Goal: Obtain resource: Download file/media

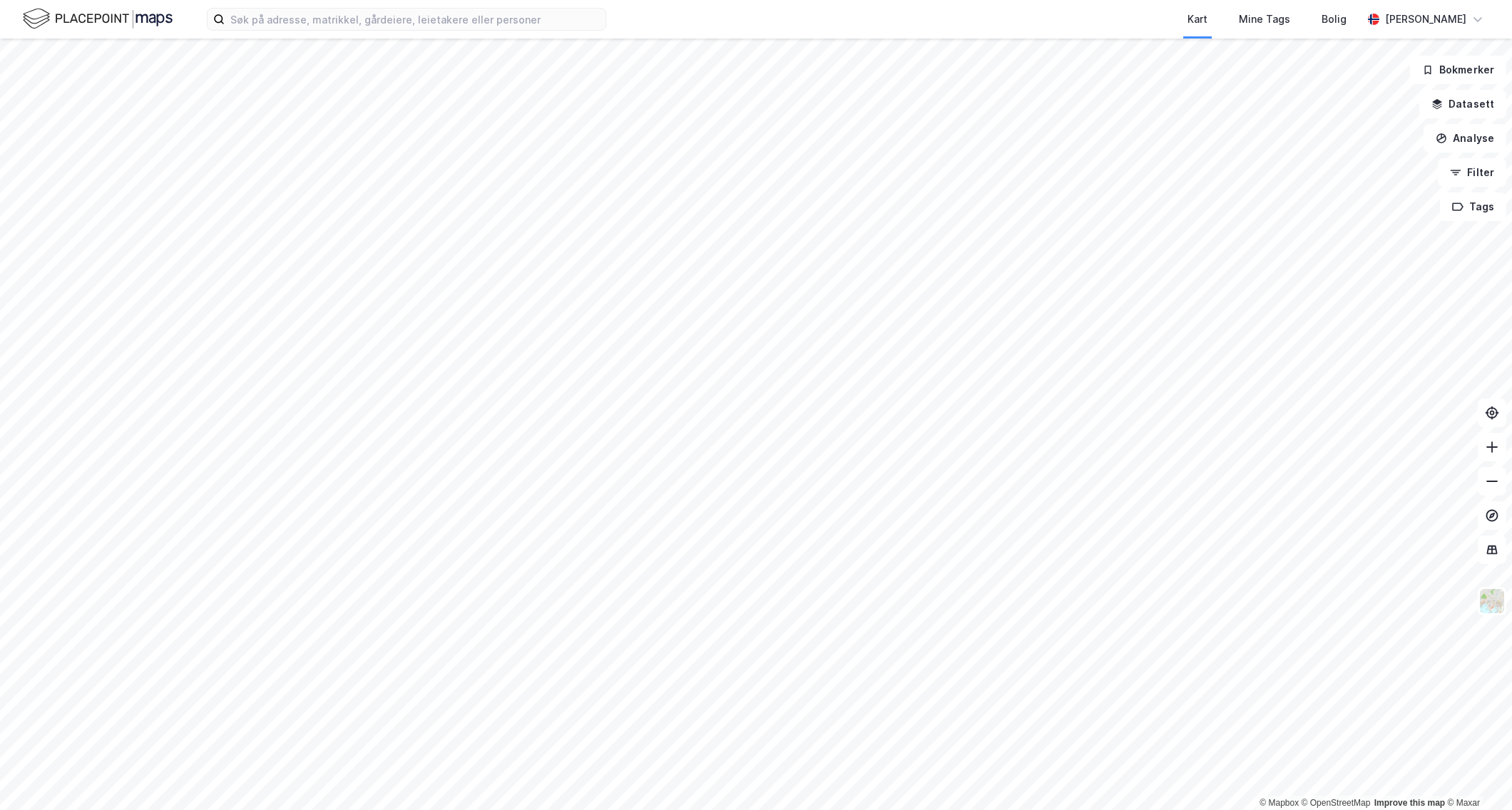
click at [448, 30] on div "Kart Mine Tags Bolig [PERSON_NAME]" at bounding box center [756, 19] width 1512 height 38
click at [452, 20] on input at bounding box center [415, 20] width 381 height 22
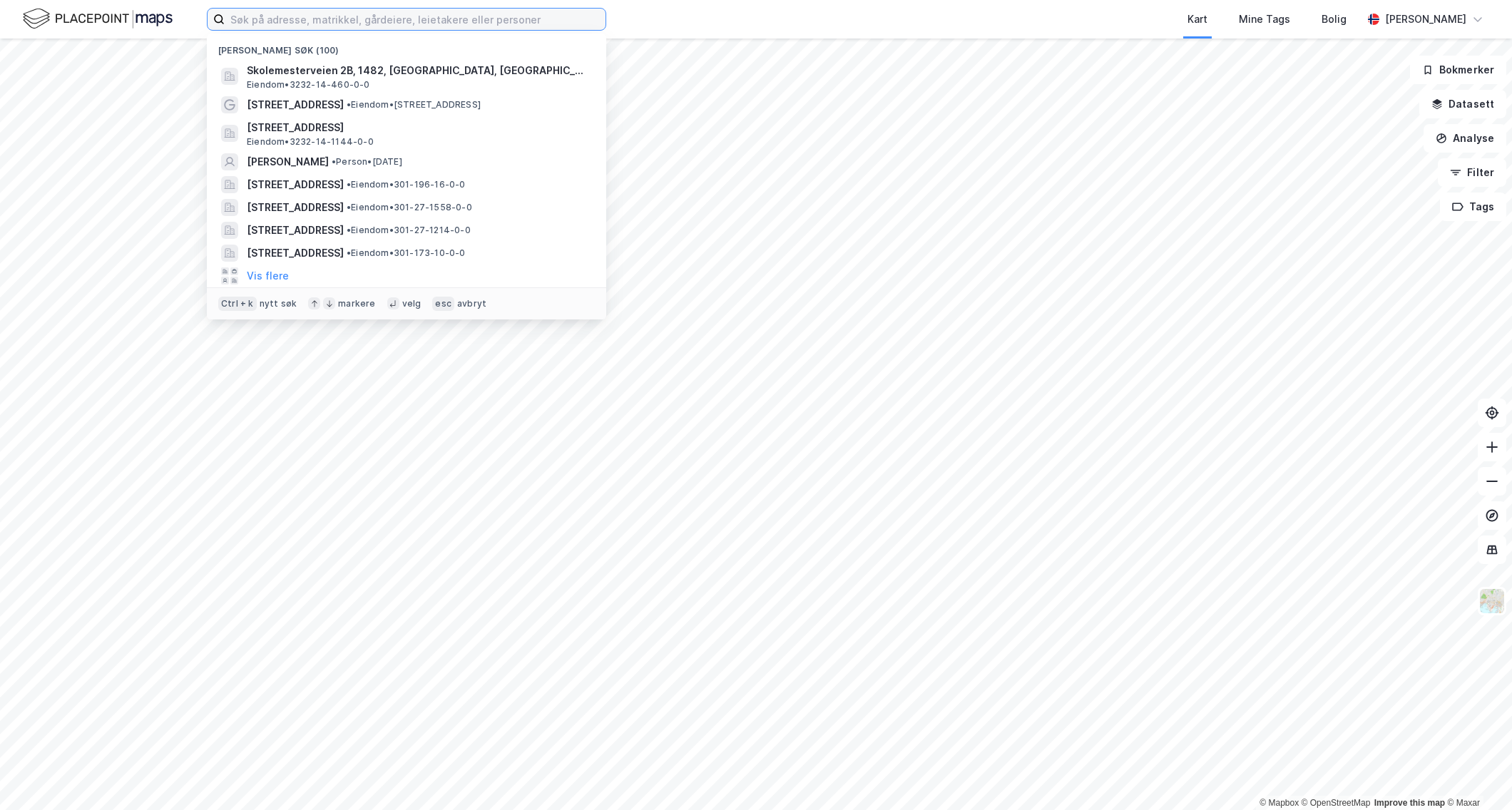
type input "S"
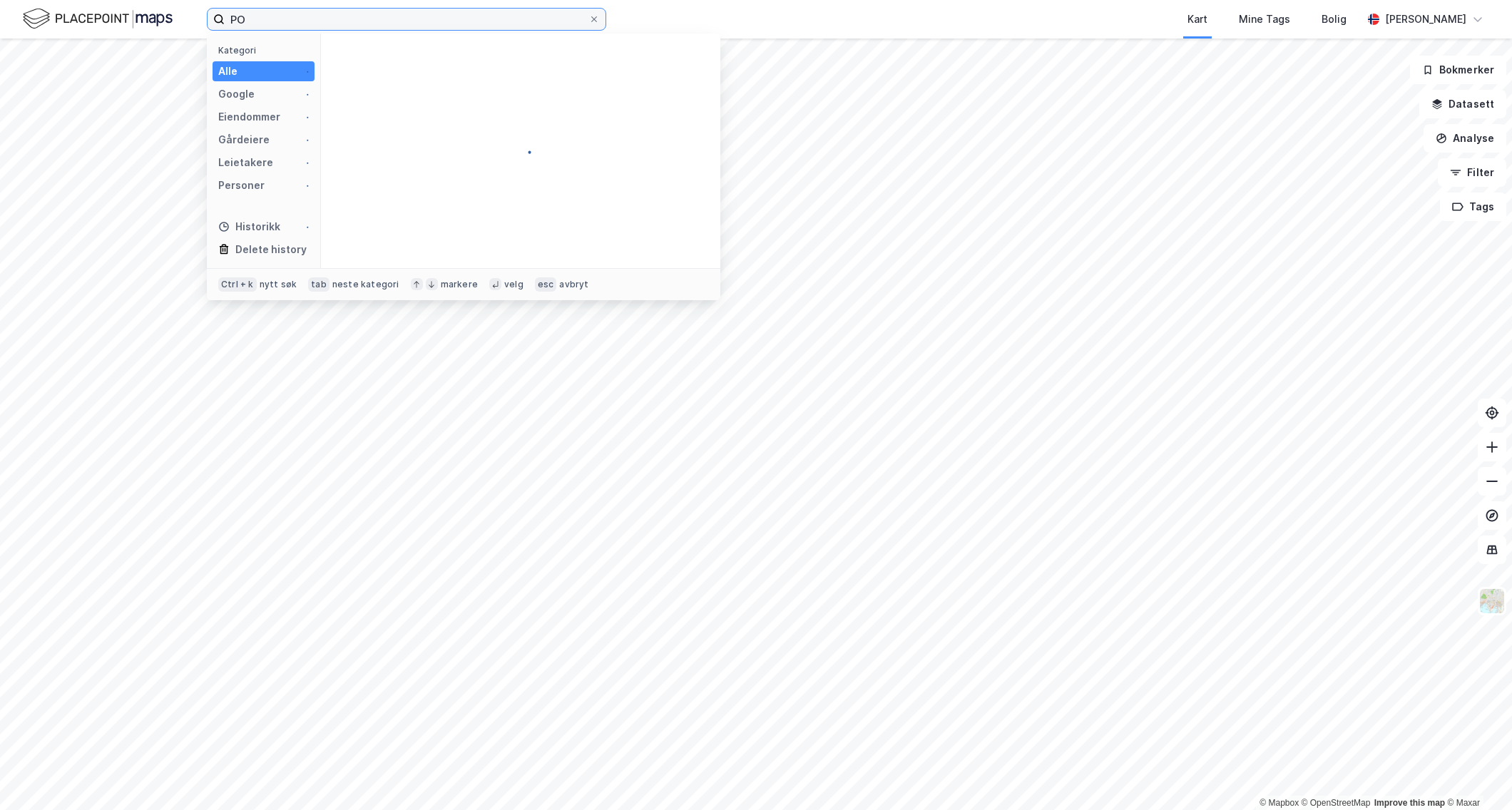
type input "P"
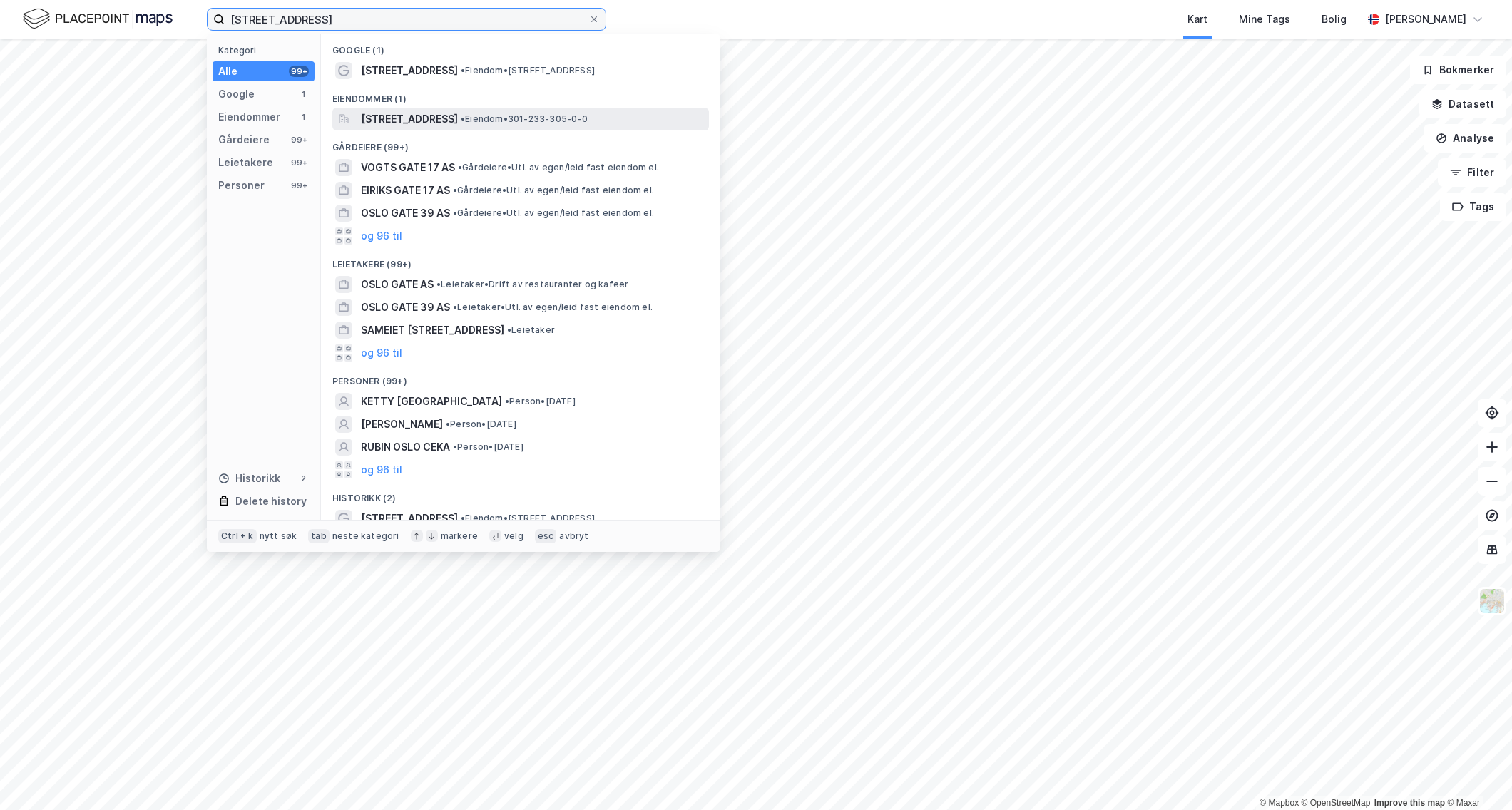
type input "[STREET_ADDRESS]"
click at [448, 113] on span "[STREET_ADDRESS]" at bounding box center [409, 119] width 97 height 17
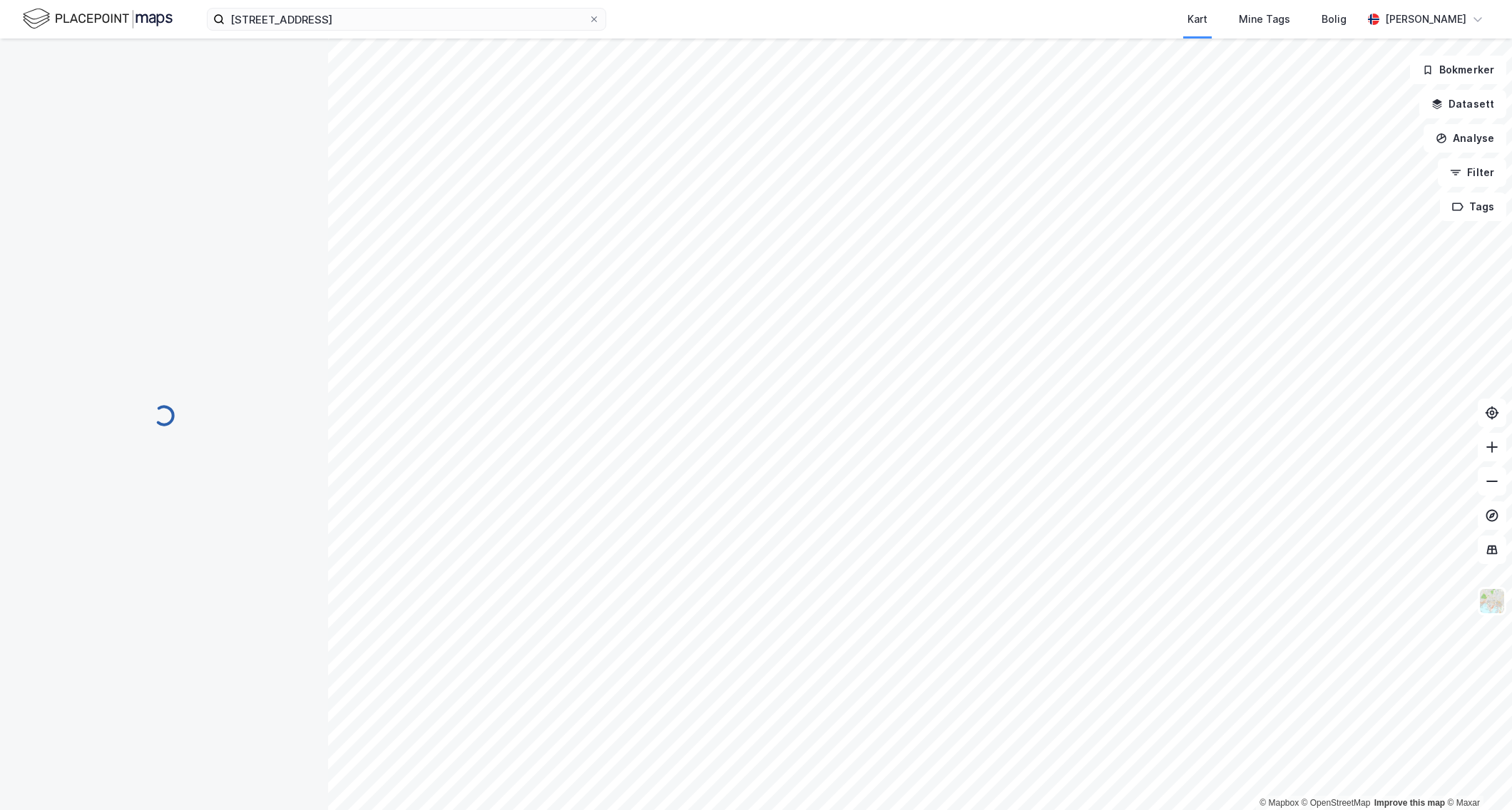
scroll to position [1, 0]
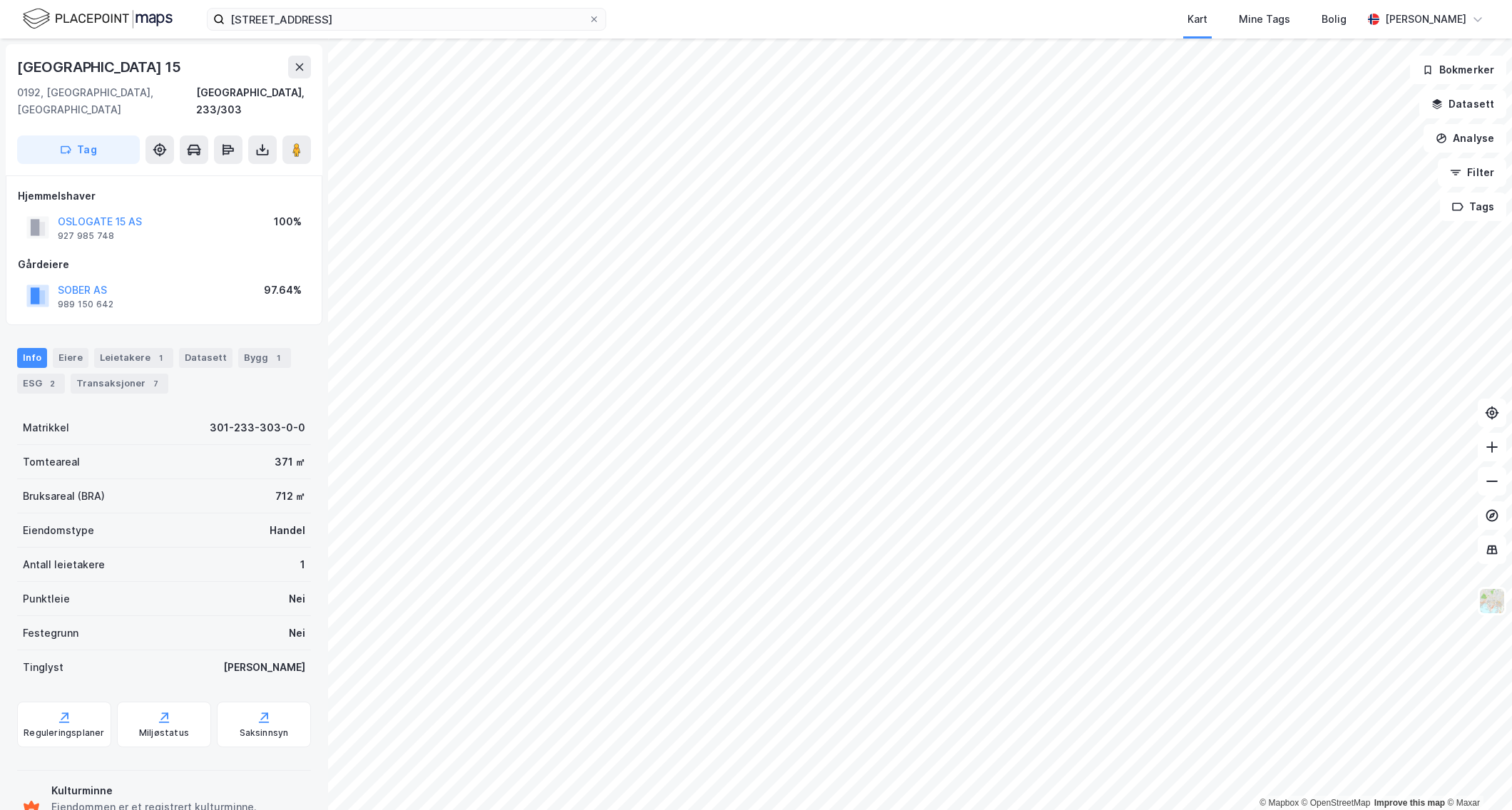
scroll to position [1, 0]
click at [0, 0] on button "SOBER AS" at bounding box center [0, 0] width 0 height 0
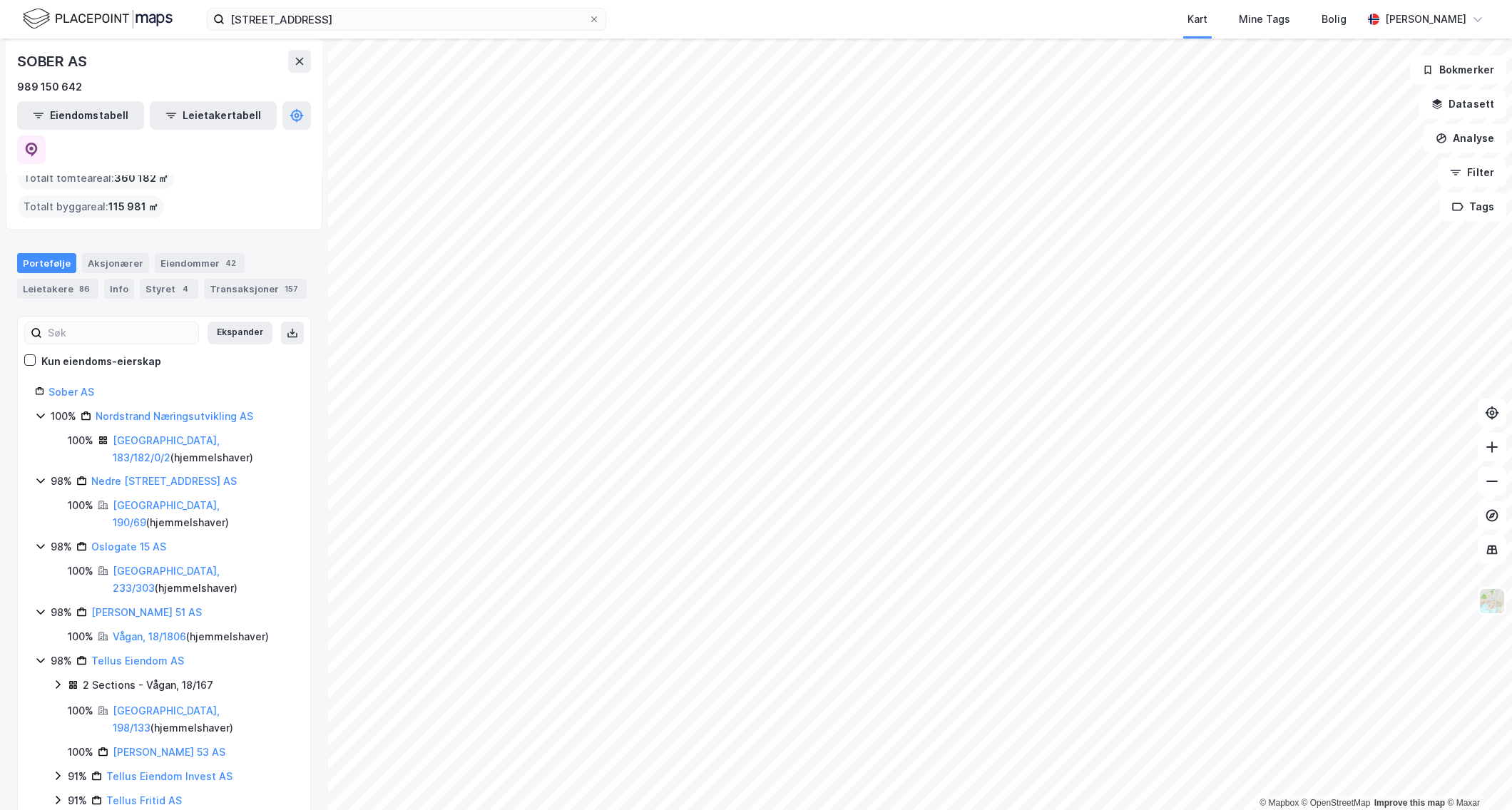
scroll to position [89, 0]
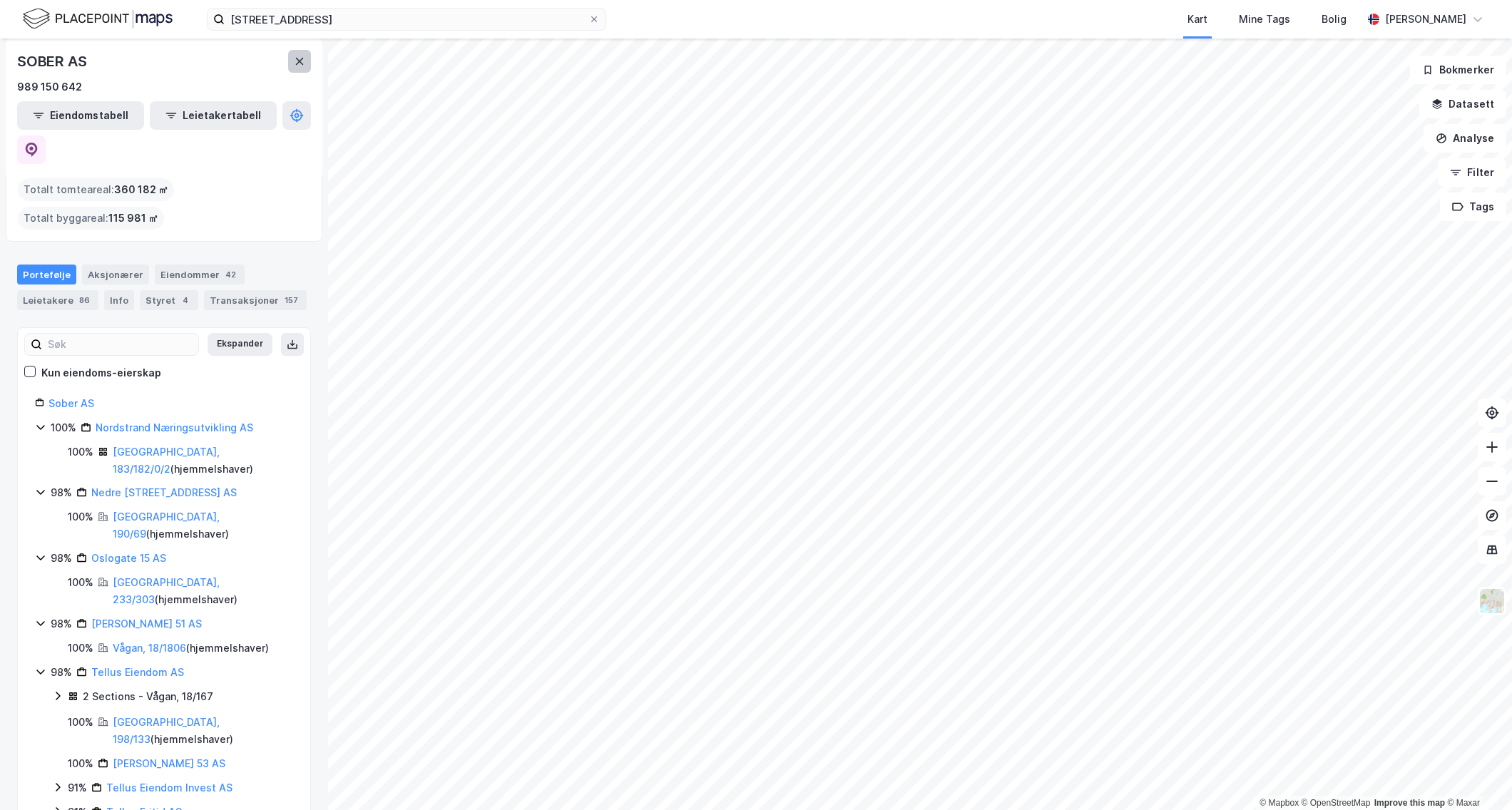
click at [302, 65] on icon at bounding box center [300, 62] width 12 height 12
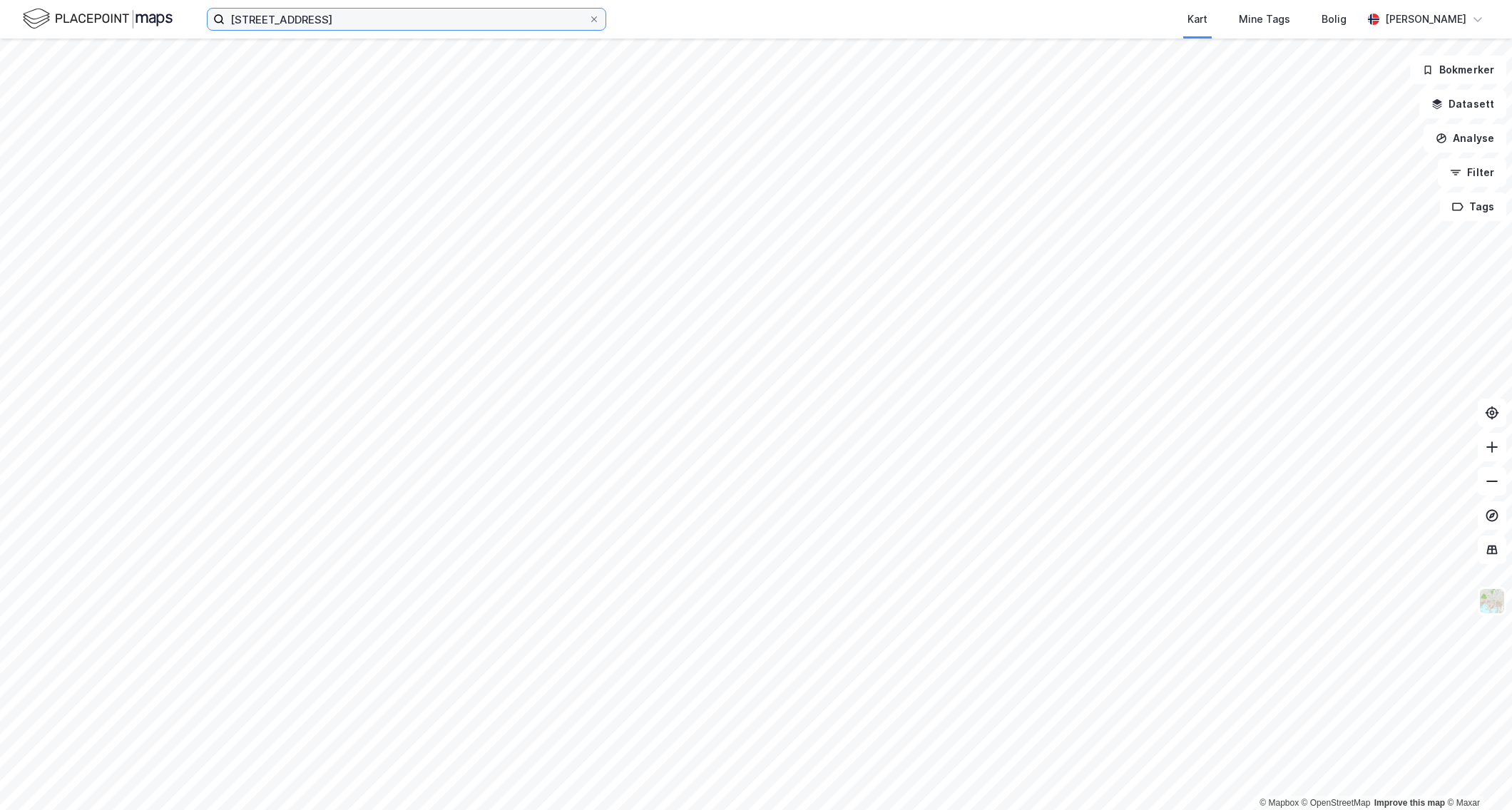
click at [323, 26] on input "[STREET_ADDRESS]" at bounding box center [406, 20] width 364 height 22
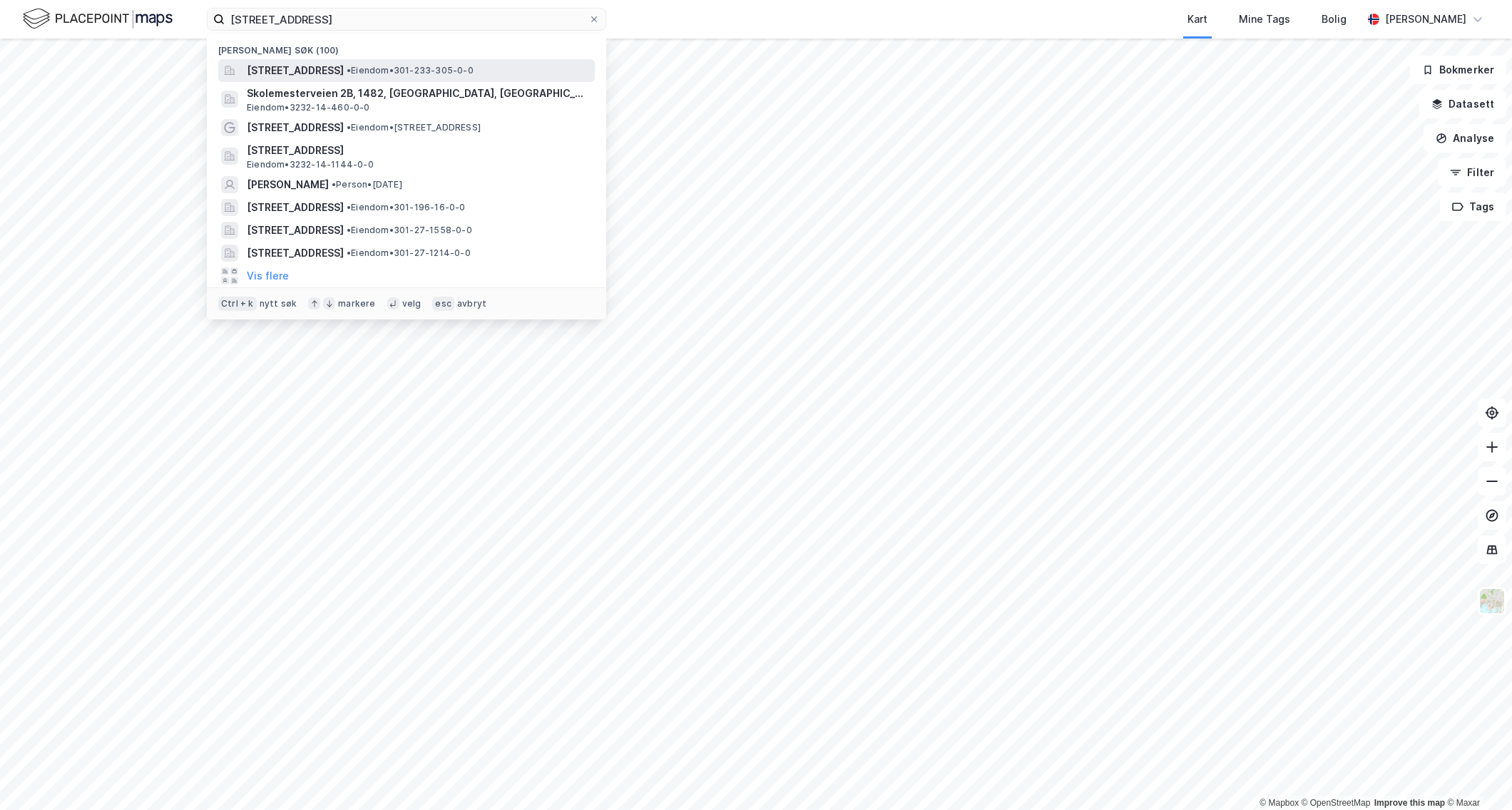
click at [343, 72] on span "[STREET_ADDRESS]" at bounding box center [295, 71] width 97 height 17
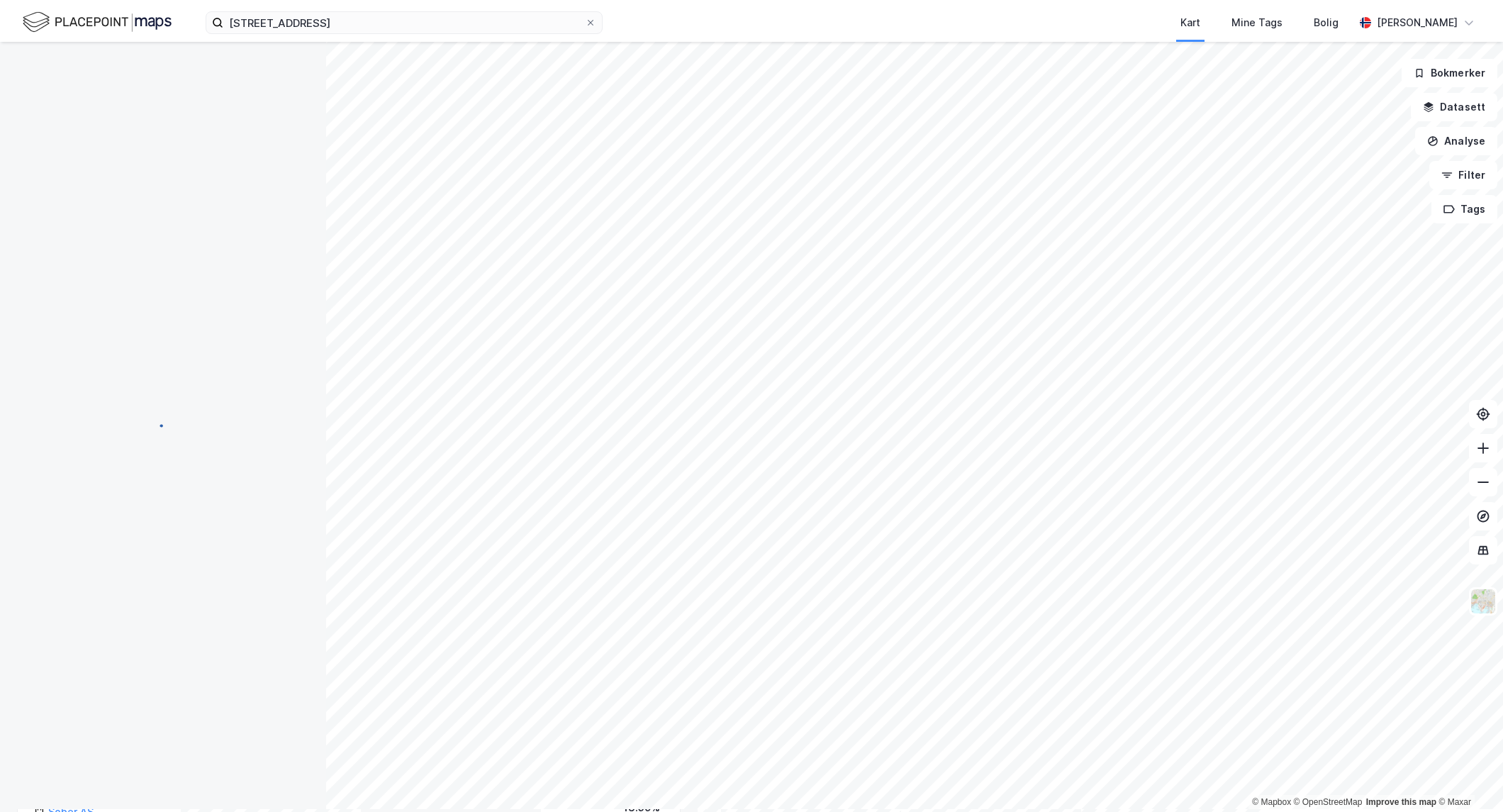
scroll to position [1, 0]
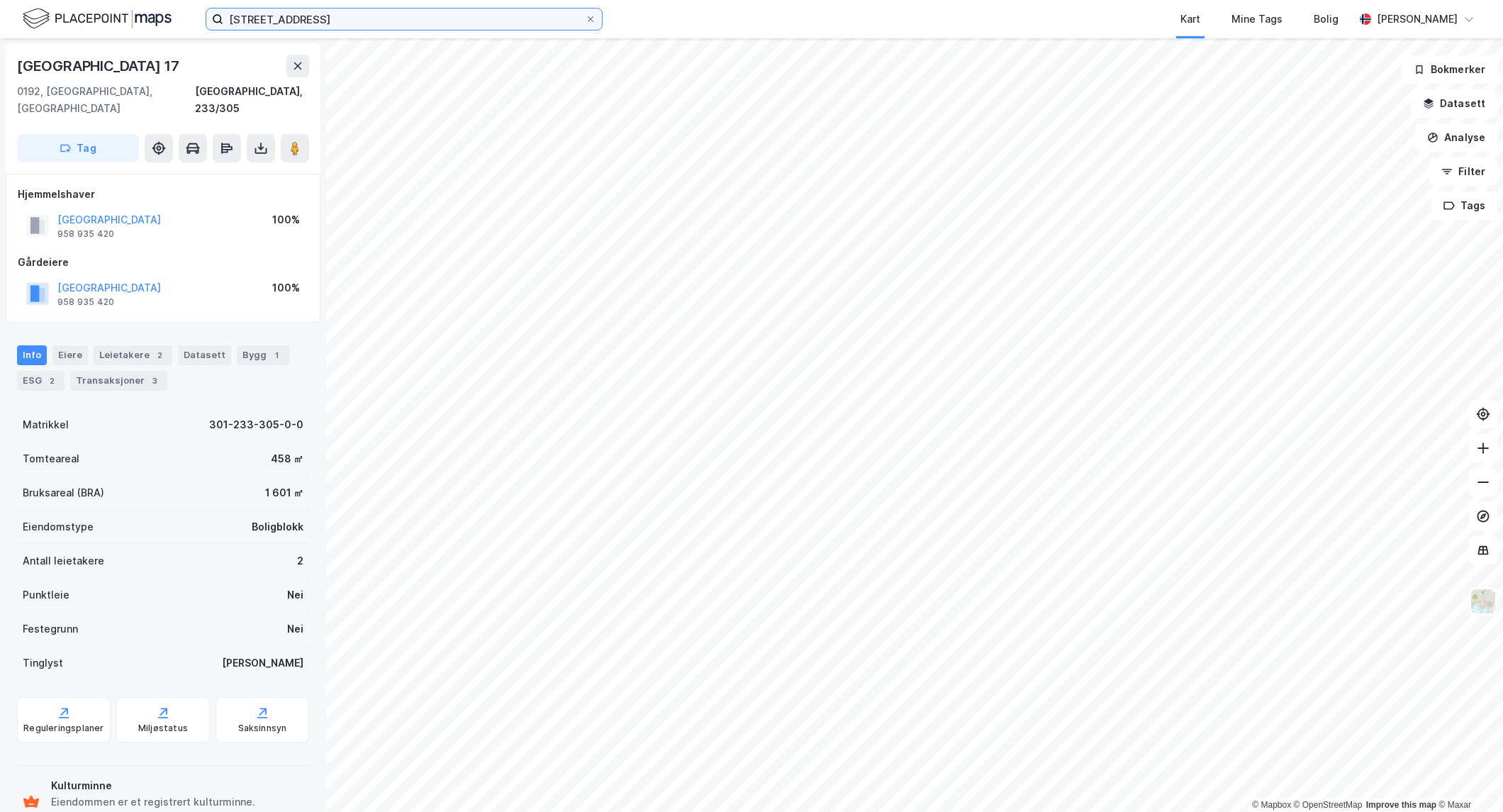
click at [468, 19] on input "[STREET_ADDRESS]" at bounding box center [404, 19] width 361 height 22
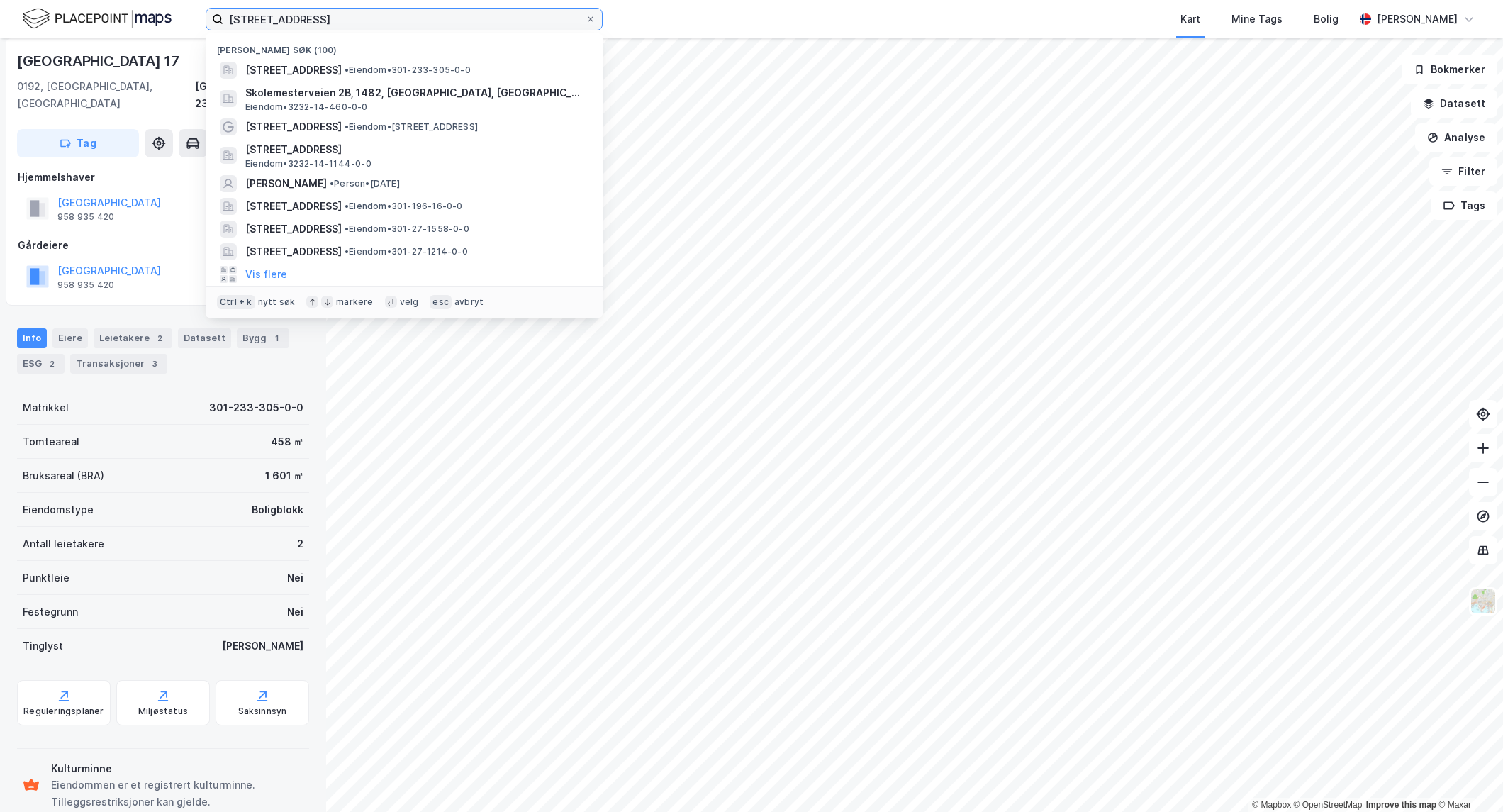
scroll to position [34, 0]
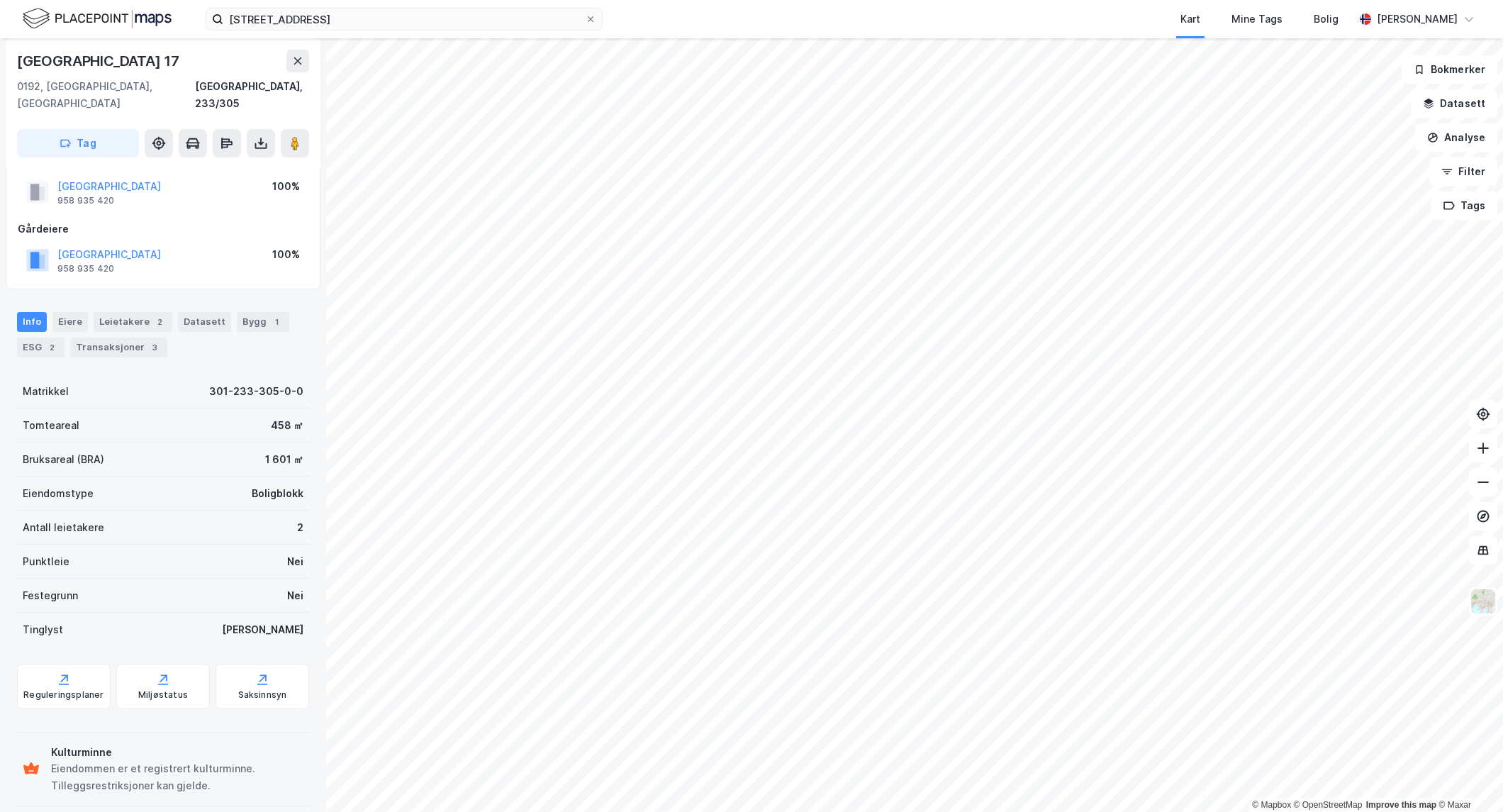
click at [210, 477] on div "Eiendomstype Boligblokk" at bounding box center [163, 493] width 292 height 34
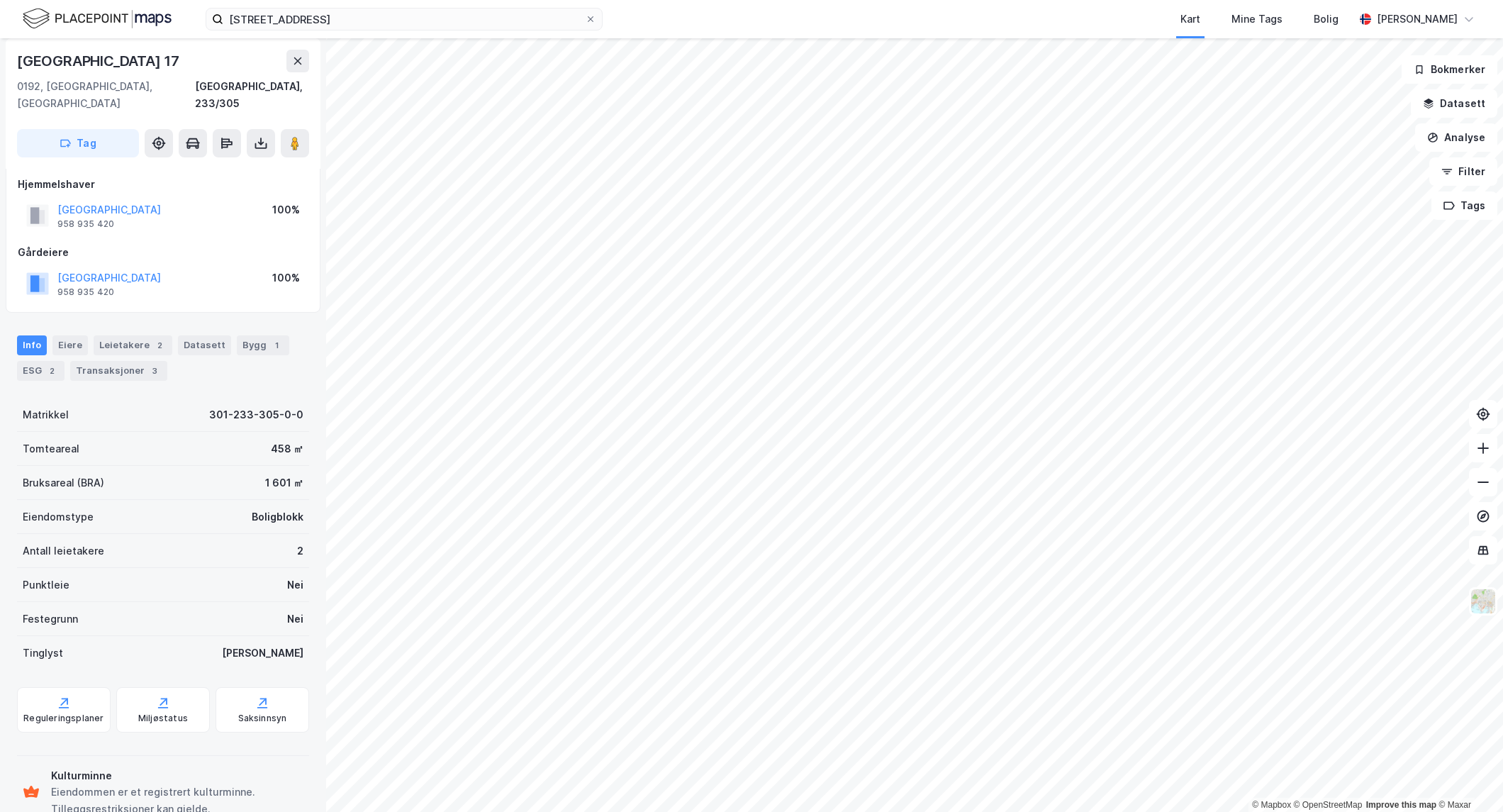
scroll to position [0, 0]
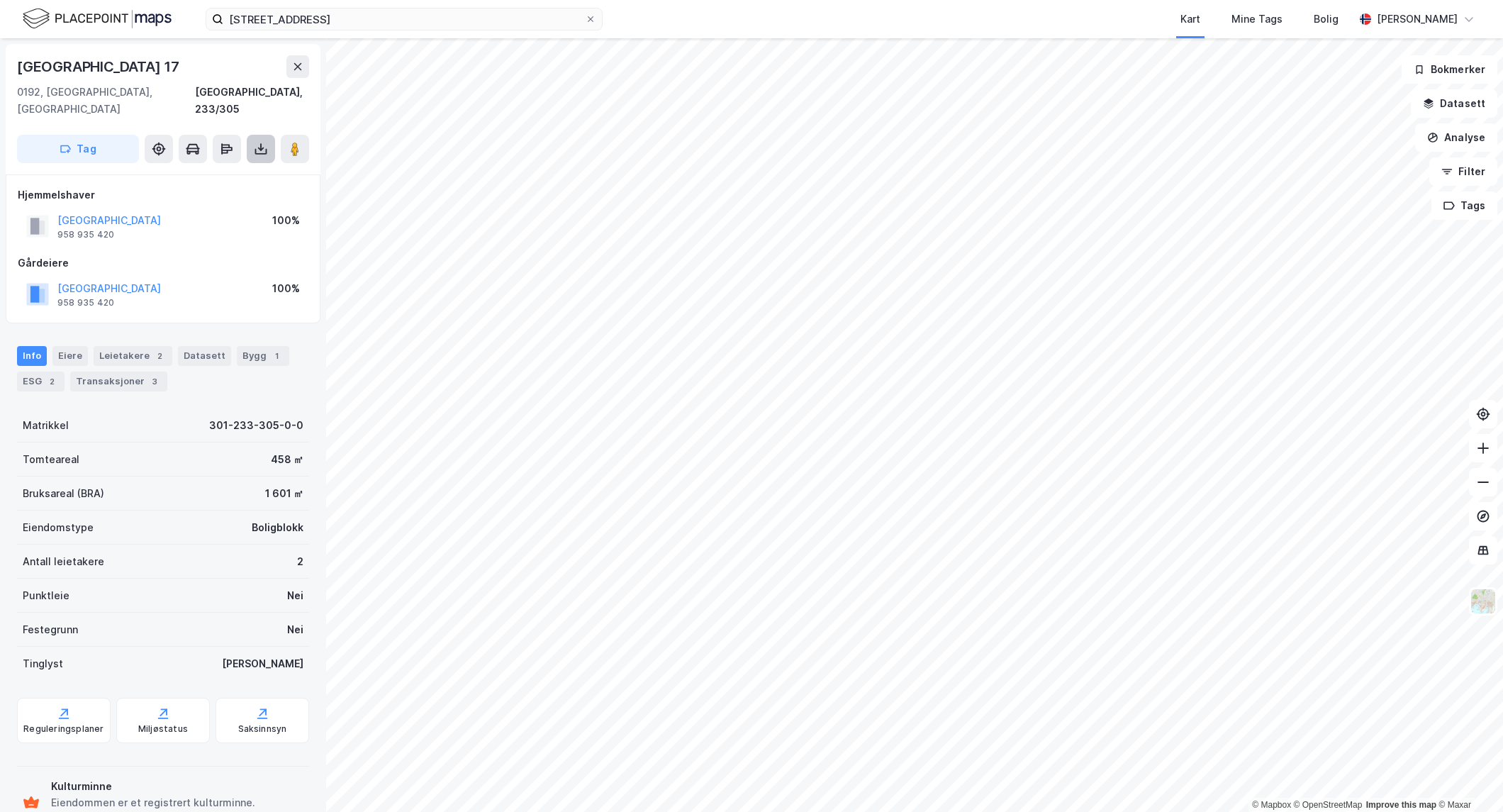
click at [260, 142] on icon at bounding box center [261, 149] width 14 height 14
click at [241, 166] on div "Last ned grunnbok" at bounding box center [199, 178] width 151 height 23
